Goal: Contribute content

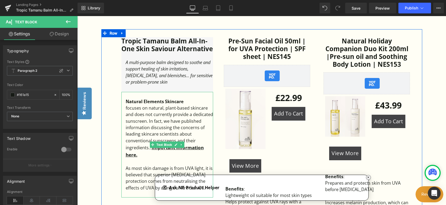
scroll to position [375, 0]
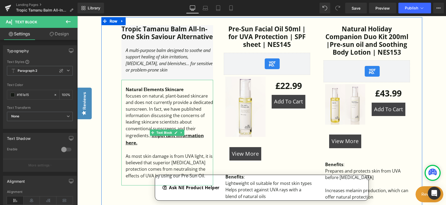
click at [175, 108] on div "focuses on natural, plant-based skincare and does not currently provide a dedic…" at bounding box center [170, 120] width 88 height 54
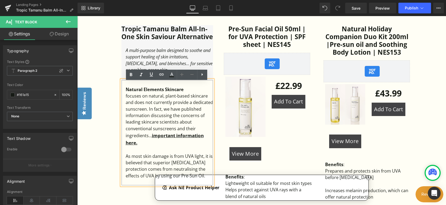
drag, startPoint x: 140, startPoint y: 147, endPoint x: 117, endPoint y: 101, distance: 51.6
click at [117, 101] on div "Tropic Tamanu Balm All-In-One Skin Saviour Alternative Heading A multi-purpose …" at bounding box center [167, 105] width 100 height 160
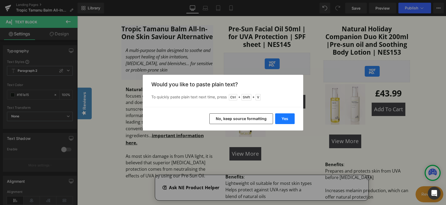
click at [281, 122] on button "Yes" at bounding box center [285, 118] width 20 height 11
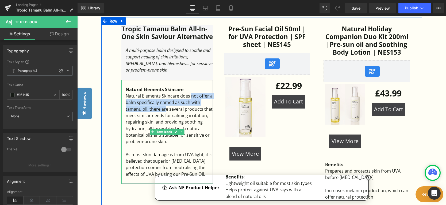
drag, startPoint x: 190, startPoint y: 98, endPoint x: 166, endPoint y: 112, distance: 27.3
click at [166, 112] on div "Natural Elements Skincare does not offer a balm specifically named as such with…" at bounding box center [170, 119] width 88 height 52
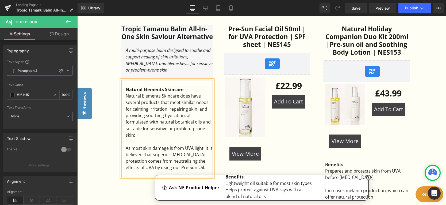
click at [186, 106] on div "Natural Elements Skincare does have several products that meet similar needs fo…" at bounding box center [170, 115] width 88 height 45
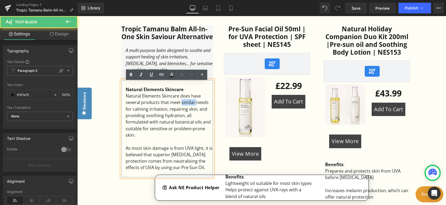
click at [186, 106] on div "Natural Elements Skincare does have several products that meet similar needs fo…" at bounding box center [170, 115] width 88 height 45
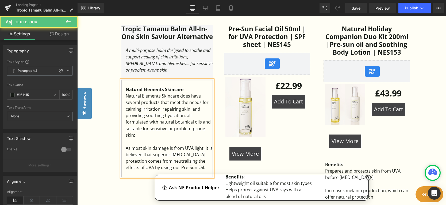
click at [205, 103] on div "Natural Elements Skincare does have several products that meet the needs for ca…" at bounding box center [170, 115] width 88 height 45
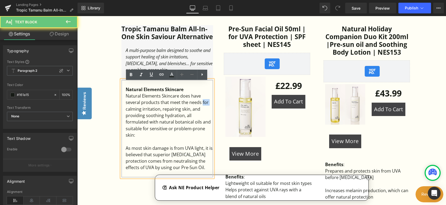
click at [205, 103] on div "Natural Elements Skincare does have several products that meet the needs for ca…" at bounding box center [170, 115] width 88 height 45
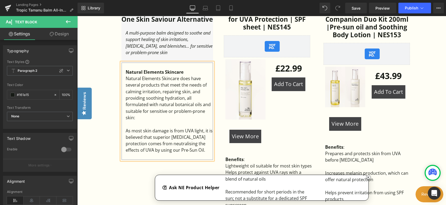
scroll to position [401, 0]
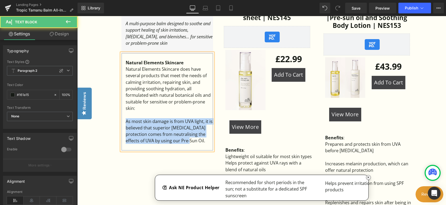
drag, startPoint x: 179, startPoint y: 145, endPoint x: 125, endPoint y: 127, distance: 56.7
click at [126, 127] on div "As most skin damage is from UVA light, it is believed that superior [MEDICAL_DA…" at bounding box center [170, 131] width 88 height 26
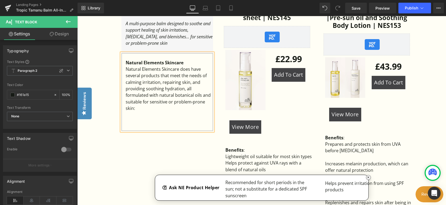
scroll to position [321, 0]
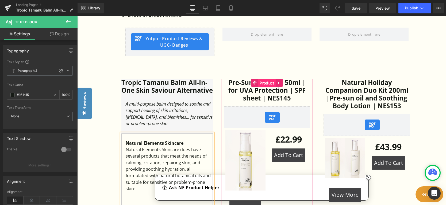
click at [266, 82] on span "Product" at bounding box center [267, 83] width 17 height 8
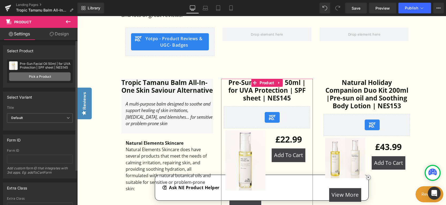
click at [55, 77] on link "Pick a Product" at bounding box center [40, 76] width 62 height 9
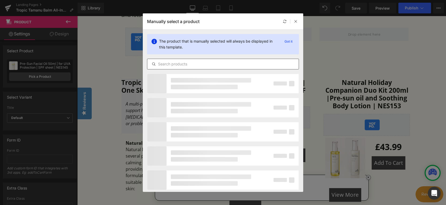
click at [209, 64] on input "text" at bounding box center [222, 64] width 151 height 6
paste input "Active Rescue Healing Oil"
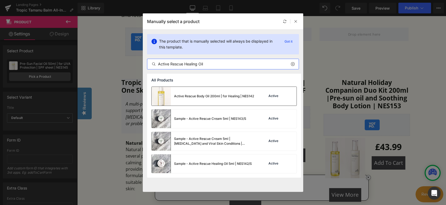
type input "Active Rescue Healing Oil"
click at [203, 90] on div "Active Rescue Body Oil 200ml | for Healing | NES142" at bounding box center [203, 96] width 103 height 19
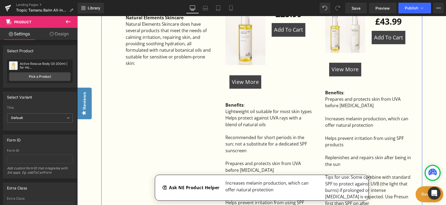
scroll to position [455, 0]
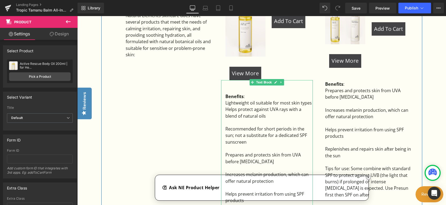
click at [262, 108] on div "Helps protect against UVA rays with a blend of natural oils" at bounding box center [270, 112] width 88 height 13
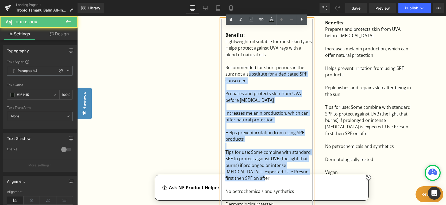
scroll to position [508, 0]
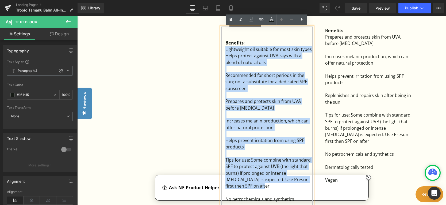
drag, startPoint x: 252, startPoint y: 134, endPoint x: 225, endPoint y: 51, distance: 87.2
click at [225, 51] on div "Benefits : Lightweight oil suitable for most skin types Helps protect against U…" at bounding box center [267, 139] width 92 height 227
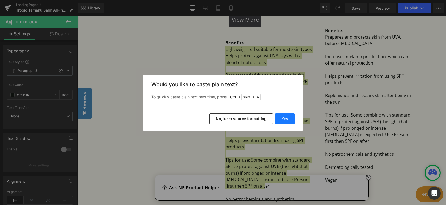
click at [282, 119] on button "Yes" at bounding box center [285, 118] width 20 height 11
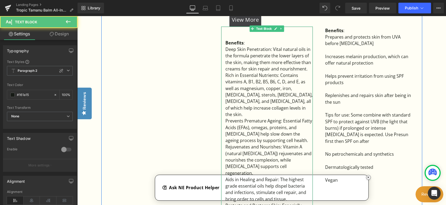
click at [287, 110] on div "Rich in Essential Nutrients: Contains vitamins A, B1, B2, B5, B6, C, D, and E, …" at bounding box center [270, 94] width 88 height 45
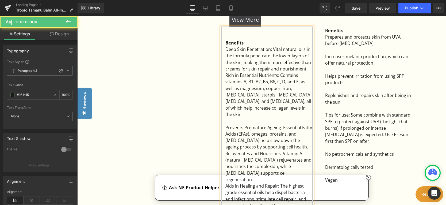
click at [280, 166] on div "Rejuvenates and Nourishes: Vitamin A (natural [MEDICAL_DATA]) rejuvenates and n…" at bounding box center [270, 166] width 88 height 32
click at [311, 70] on div "Deep Skin Penetration: Vital natural oils in the formula penetrate the lower la…" at bounding box center [270, 59] width 88 height 26
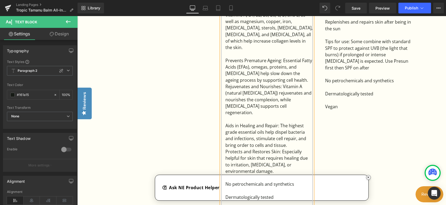
scroll to position [616, 0]
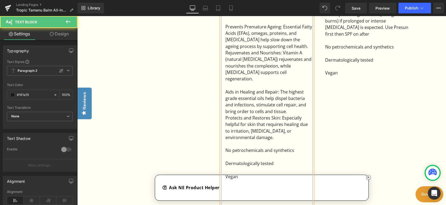
click at [291, 98] on div "Aids in Healing and Repair: The highest grade essential oils help dispel bacter…" at bounding box center [270, 102] width 88 height 26
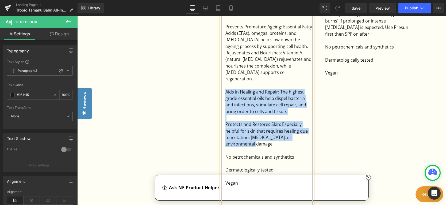
drag, startPoint x: 249, startPoint y: 132, endPoint x: 225, endPoint y: 79, distance: 58.1
click at [225, 79] on div "Benefits : Deep Skin Penetration: Vital natural oils in the formula penetrate t…" at bounding box center [267, 65] width 92 height 293
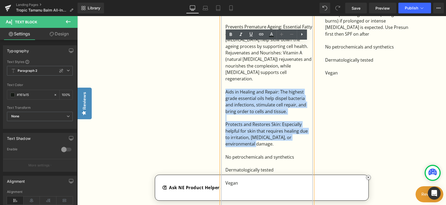
copy div "Aids in Healing and Repair: The highest grade essential oils help dispel bacter…"
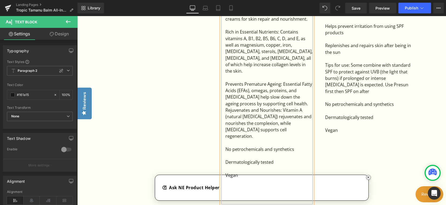
scroll to position [519, 0]
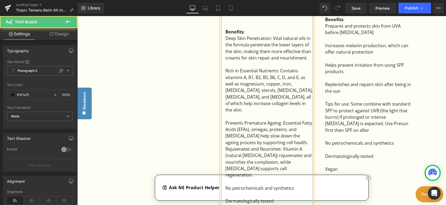
click at [226, 39] on div "Deep Skin Penetration: Vital natural oils in the formula penetrate the lower la…" at bounding box center [270, 48] width 88 height 26
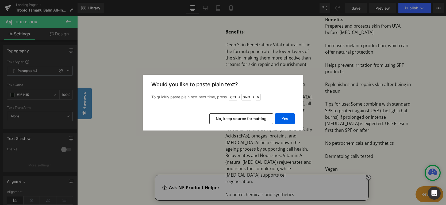
click at [285, 112] on div "Yes No, keep source formatting" at bounding box center [223, 119] width 161 height 24
click at [286, 118] on button "Yes" at bounding box center [285, 118] width 20 height 11
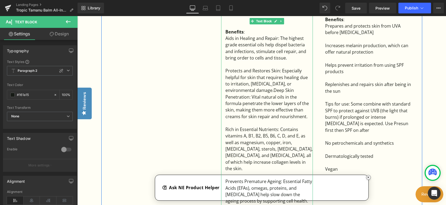
scroll to position [493, 0]
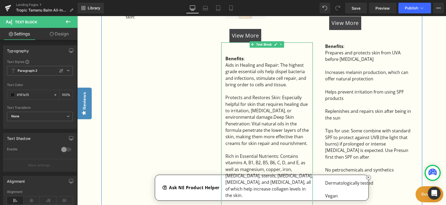
click at [243, 118] on div "Protects and Restores Skin: Especially helpful for skin that requires healing d…" at bounding box center [270, 120] width 88 height 52
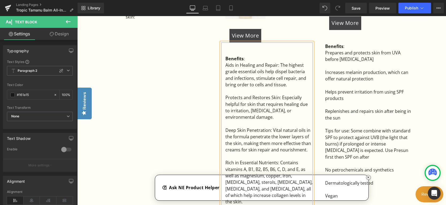
click at [245, 130] on div "Deep Skin Penetration: Vital natural oils in the formula penetrate the lower la…" at bounding box center [270, 140] width 88 height 26
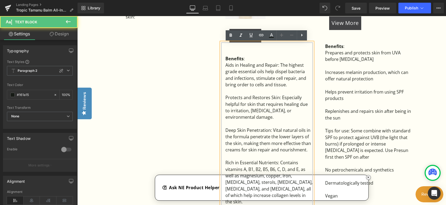
click at [262, 151] on div "Deep Skin Penetration: Vital natural oils in the formula penetrate the lower la…" at bounding box center [270, 140] width 88 height 26
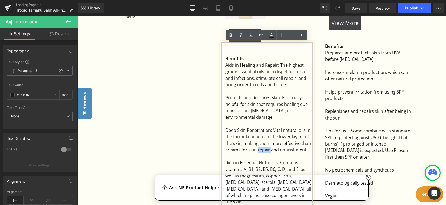
copy div "repair"
click at [248, 130] on div "Deep Skin Penetration: Vital natural oils in the formula penetrate the lower la…" at bounding box center [270, 140] width 88 height 26
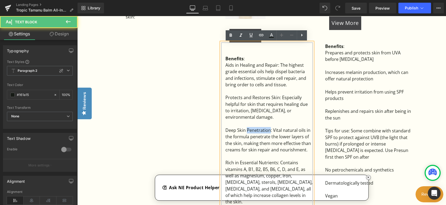
click at [248, 130] on div "Deep Skin Penetration: Vital natural oils in the formula penetrate the lower la…" at bounding box center [270, 140] width 88 height 26
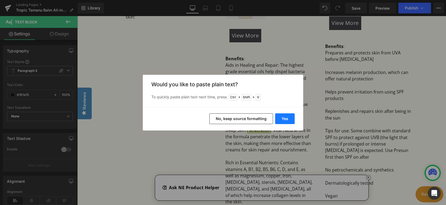
click at [285, 120] on button "Yes" at bounding box center [285, 118] width 20 height 11
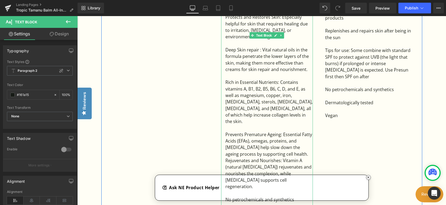
scroll to position [600, 0]
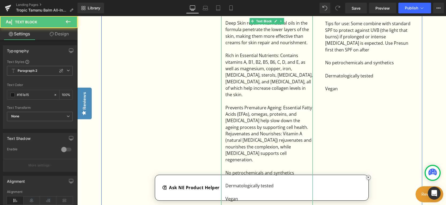
click at [297, 120] on div "Prevents Premature Ageing: Essential Fatty Acids (EFAs), omegas, proteins, and …" at bounding box center [270, 117] width 88 height 26
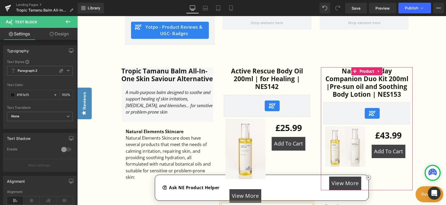
scroll to position [332, 0]
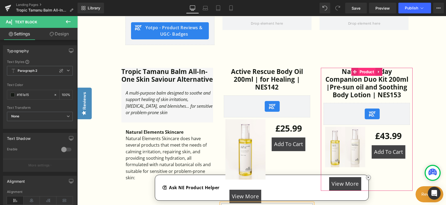
click at [365, 71] on span "Product" at bounding box center [367, 72] width 17 height 8
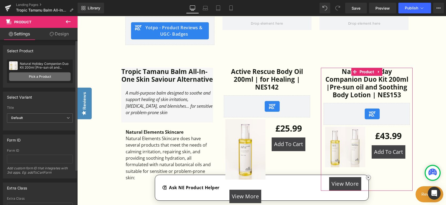
click at [60, 77] on link "Pick a Product" at bounding box center [40, 76] width 62 height 9
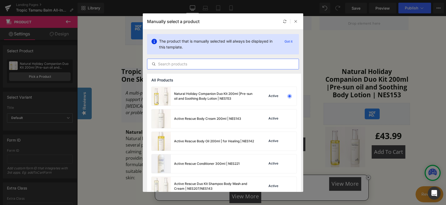
click at [197, 64] on input "text" at bounding box center [222, 64] width 151 height 6
paste input "Active Rescue Body Cream"
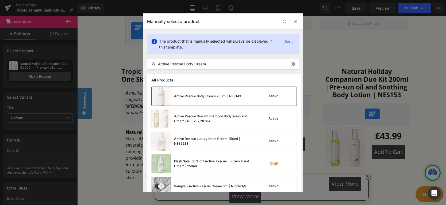
type input "Active Rescue Body Cream"
click at [213, 97] on div "Active Rescue Body Cream 200ml | NES143" at bounding box center [207, 96] width 67 height 5
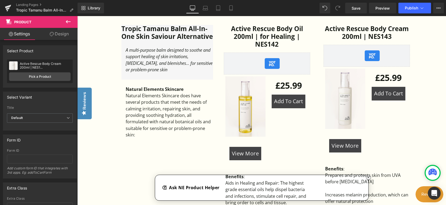
scroll to position [519, 0]
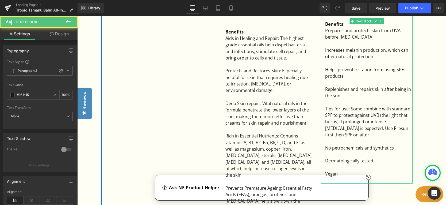
click at [355, 133] on div "Tips for use: Some combine with standard SPF to protect against UVB (the light …" at bounding box center [369, 121] width 88 height 32
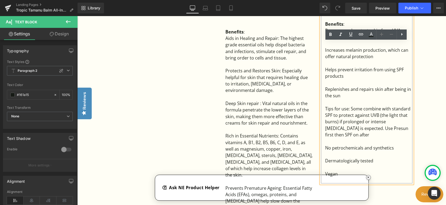
click at [351, 135] on div "Tips for use: Some combine with standard SPF to protect against UVB (the light …" at bounding box center [369, 121] width 88 height 32
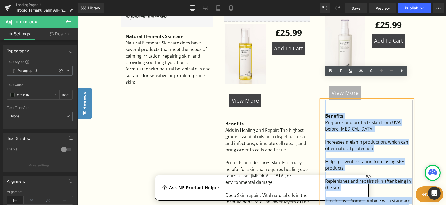
scroll to position [412, 0]
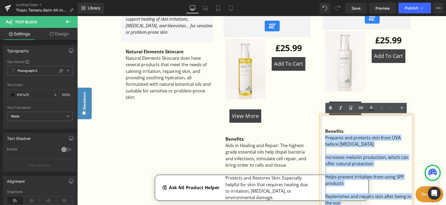
drag, startPoint x: 355, startPoint y: 134, endPoint x: 324, endPoint y: 137, distance: 30.9
click at [324, 137] on div "Benefits : Prepares and protects skin from UVA before [MEDICAL_DATA] Increases …" at bounding box center [367, 203] width 92 height 176
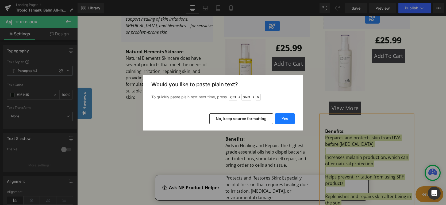
click at [286, 119] on button "Yes" at bounding box center [285, 118] width 20 height 11
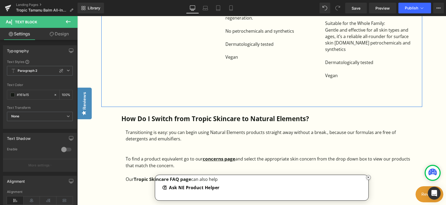
scroll to position [760, 0]
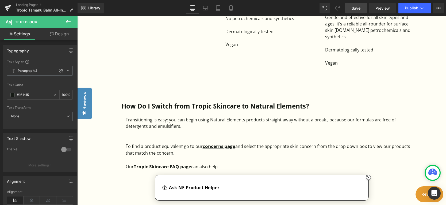
click at [356, 5] on span "Save" at bounding box center [356, 8] width 9 height 6
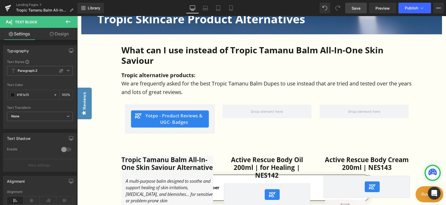
scroll to position [225, 0]
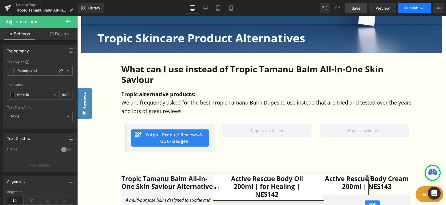
click at [408, 12] on button "Publish" at bounding box center [415, 8] width 33 height 11
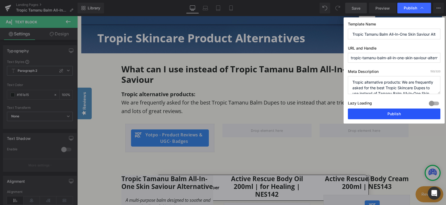
click at [404, 111] on button "Publish" at bounding box center [394, 113] width 93 height 11
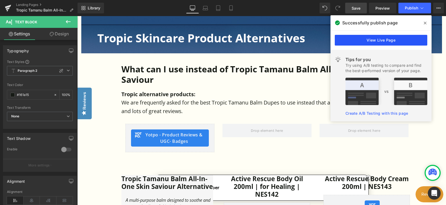
click at [379, 38] on link "View Live Page" at bounding box center [381, 40] width 93 height 11
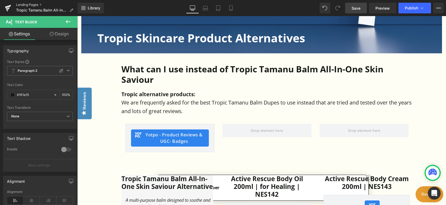
click at [29, 4] on link "Landing Pages" at bounding box center [47, 5] width 62 height 4
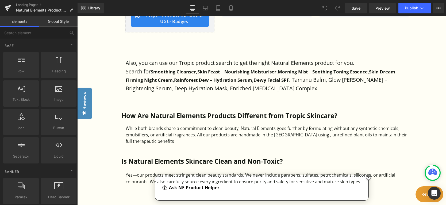
scroll to position [455, 0]
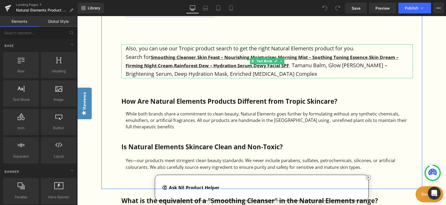
click at [307, 68] on p "Search for Smoothing Cleanser , Skin Feast – Nourishing Moisturiser , Morning M…" at bounding box center [269, 65] width 287 height 25
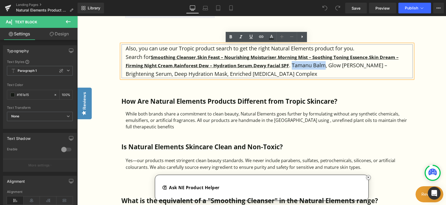
drag, startPoint x: 295, startPoint y: 66, endPoint x: 327, endPoint y: 66, distance: 32.1
click at [327, 66] on p "Search for Smoothing Cleanser , Skin Feast – Nourishing Moisturiser , Morning M…" at bounding box center [269, 65] width 287 height 25
click at [260, 36] on icon at bounding box center [261, 37] width 5 height 2
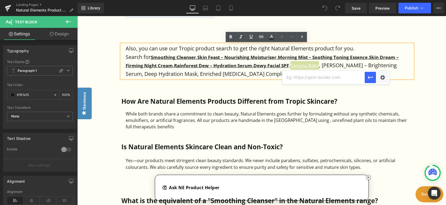
paste input "https://www.naturalelementsskincare.com/pages/tropic-tamanu-balm-all-in-one-ski…"
type input "https://www.naturalelementsskincare.com/pages/tropic-tamanu-balm-all-in-one-ski…"
click at [370, 78] on icon "button" at bounding box center [370, 77] width 6 height 6
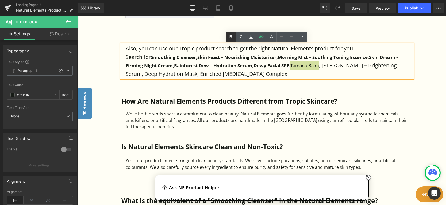
click at [233, 36] on icon at bounding box center [231, 37] width 6 height 6
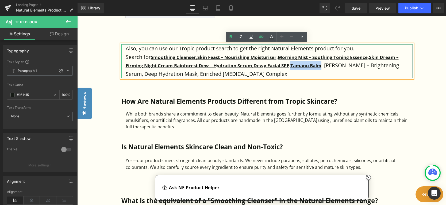
drag, startPoint x: 294, startPoint y: 64, endPoint x: 326, endPoint y: 67, distance: 31.4
click at [322, 67] on strong "Tamanu Balm" at bounding box center [306, 65] width 31 height 6
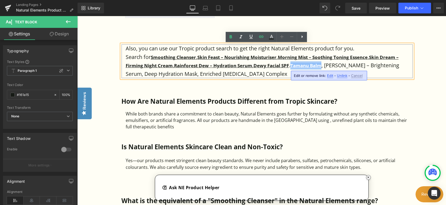
copy strong "Tamanu Balm"
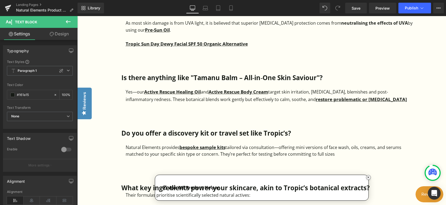
scroll to position [1044, 0]
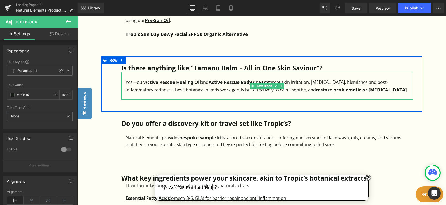
click at [251, 94] on div at bounding box center [269, 96] width 287 height 6
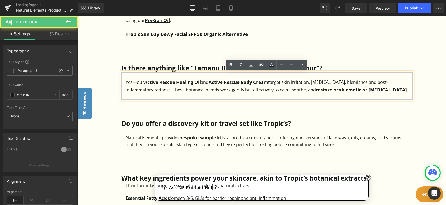
click at [380, 90] on div "Yes—our Active Rescue Healing Oil and Active Rescue Body Cream target skin irri…" at bounding box center [269, 85] width 287 height 14
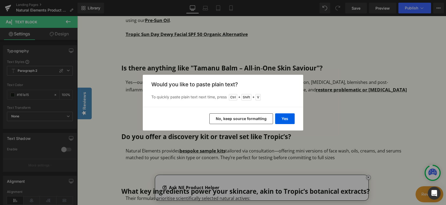
click at [256, 120] on button "No, keep source formatting" at bounding box center [242, 118] width 64 height 11
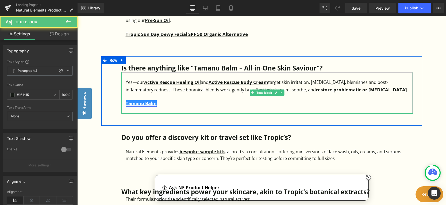
click at [137, 102] on strong "Tamanu Balm" at bounding box center [141, 103] width 31 height 6
click at [127, 102] on strong "Tamanu Balm" at bounding box center [141, 103] width 31 height 6
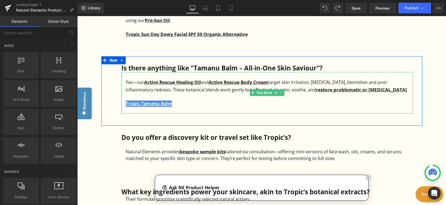
click at [152, 105] on strong "Tropic Tamanu Balm" at bounding box center [149, 103] width 47 height 6
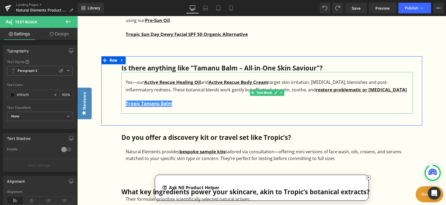
click at [167, 104] on strong "Tropic Tamanu Balm" at bounding box center [149, 103] width 47 height 6
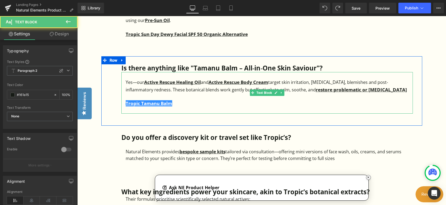
click at [197, 102] on div "Tropic Tamanu Balm" at bounding box center [269, 103] width 287 height 7
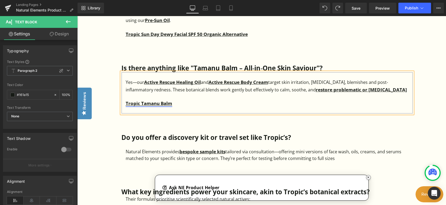
click at [160, 103] on strong "Tropic Tamanu Balm" at bounding box center [149, 103] width 47 height 6
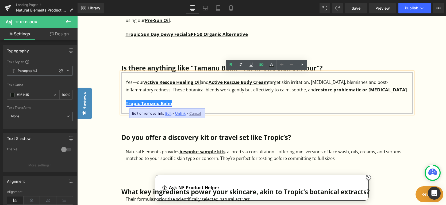
click at [161, 103] on strong "Tropic Tamanu Balm" at bounding box center [149, 103] width 47 height 6
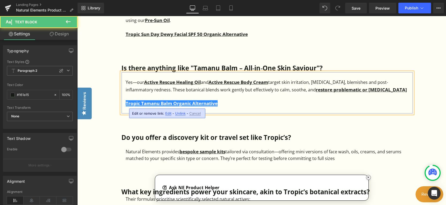
click at [240, 96] on div at bounding box center [269, 96] width 287 height 6
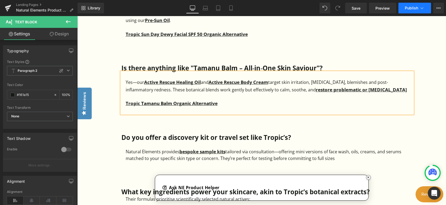
click at [406, 9] on span "Publish" at bounding box center [411, 8] width 13 height 4
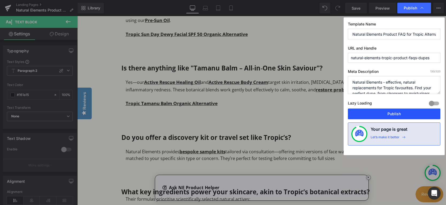
click at [395, 112] on button "Publish" at bounding box center [394, 113] width 93 height 11
